Goal: Task Accomplishment & Management: Manage account settings

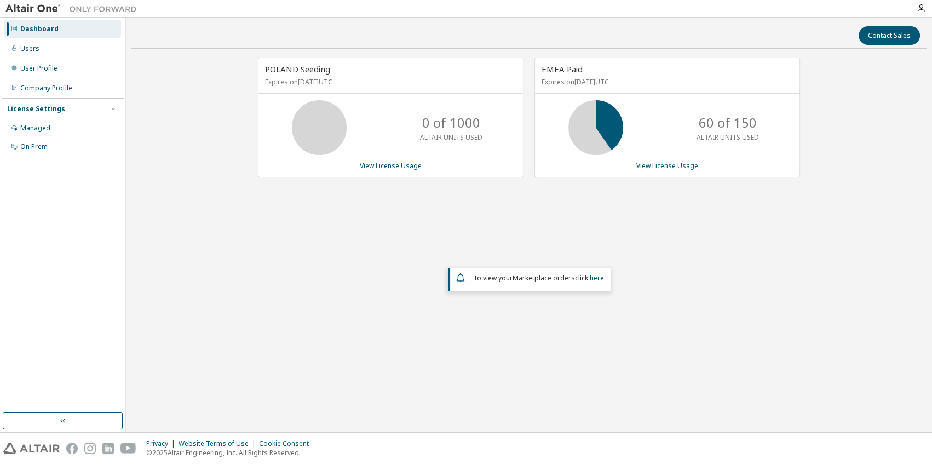
click at [50, 118] on div "License Settings Managed On Prem" at bounding box center [63, 127] width 122 height 59
click at [50, 128] on div "Managed" at bounding box center [62, 128] width 117 height 18
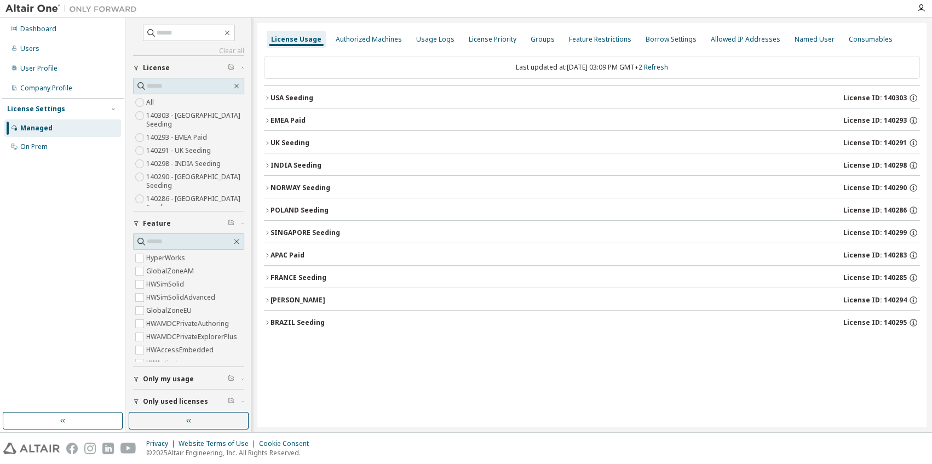
click at [374, 389] on div "License Usage Authorized Machines Usage Logs License Priority Groups Feature Re…" at bounding box center [591, 225] width 669 height 404
click at [275, 143] on div "UK Seeding" at bounding box center [290, 143] width 39 height 9
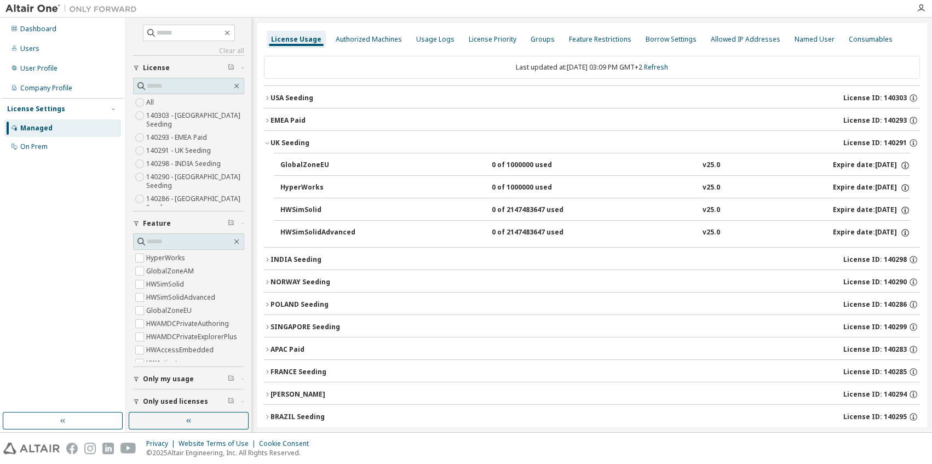
click at [273, 143] on div "UK Seeding" at bounding box center [290, 143] width 39 height 9
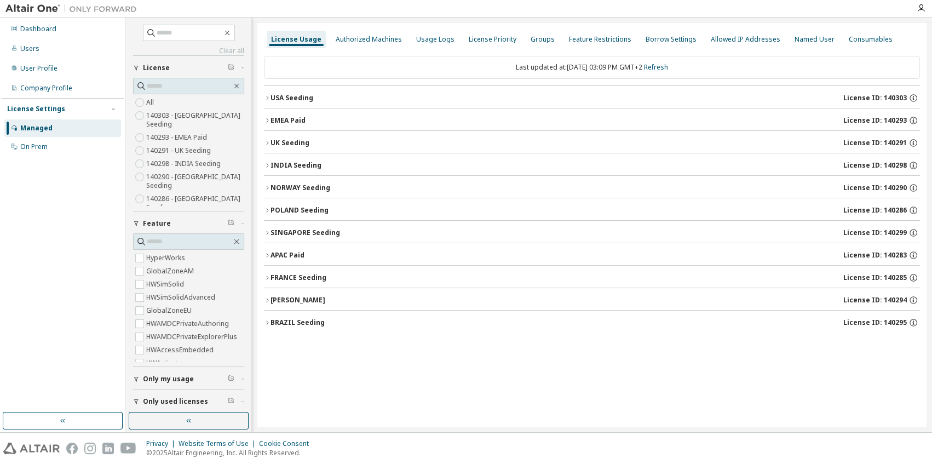
click at [268, 165] on icon "button" at bounding box center [267, 165] width 7 height 7
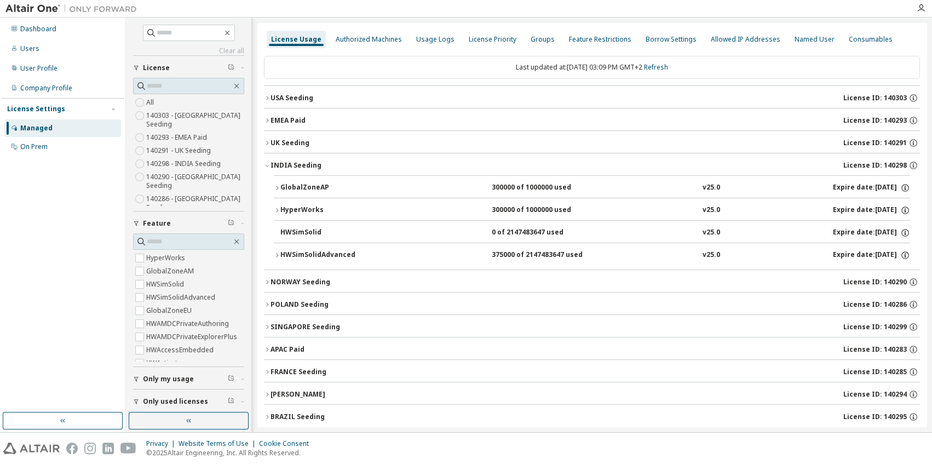
click at [268, 165] on icon "button" at bounding box center [267, 165] width 7 height 7
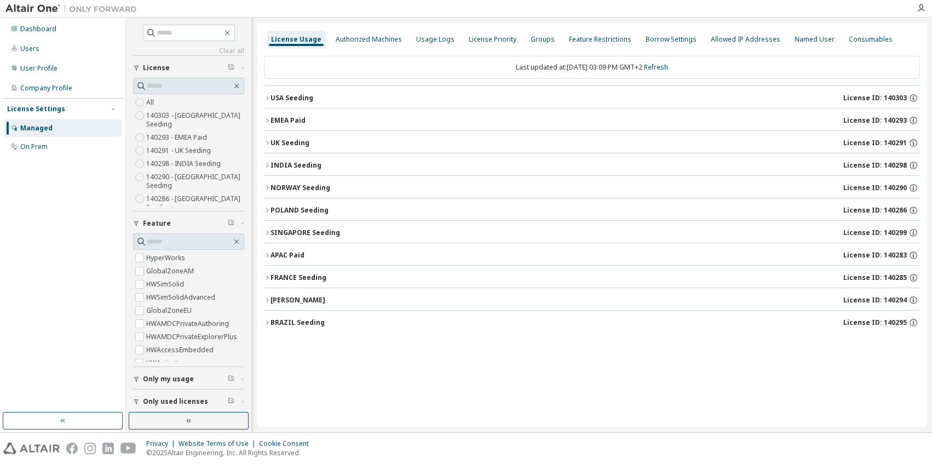
drag, startPoint x: 363, startPoint y: 368, endPoint x: 400, endPoint y: 338, distance: 47.9
click at [365, 369] on div "License Usage Authorized Machines Usage Logs License Priority Groups Feature Re…" at bounding box center [591, 225] width 669 height 404
